Goal: Transaction & Acquisition: Purchase product/service

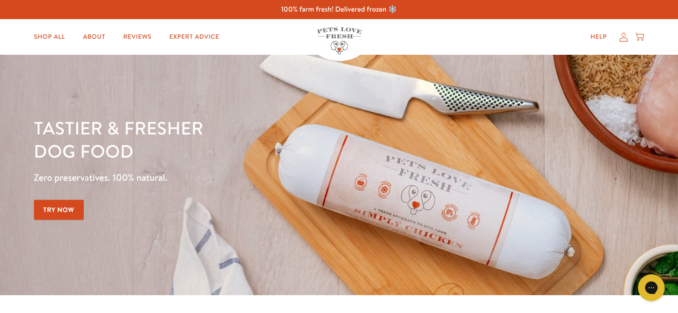
click at [66, 208] on link "Try Now" at bounding box center [59, 210] width 50 height 20
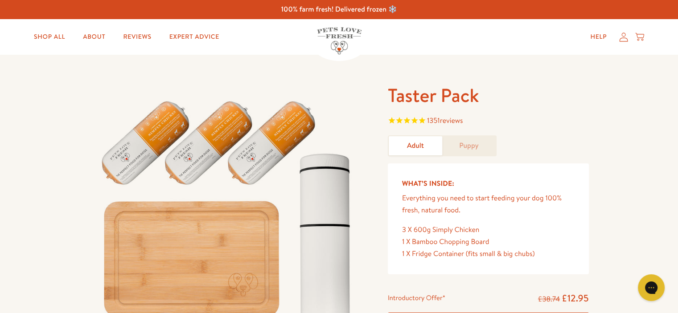
click at [404, 149] on link "Adult" at bounding box center [415, 145] width 53 height 19
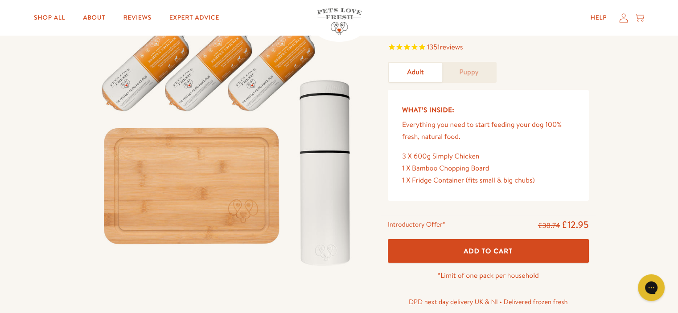
scroll to position [89, 0]
